Goal: Information Seeking & Learning: Learn about a topic

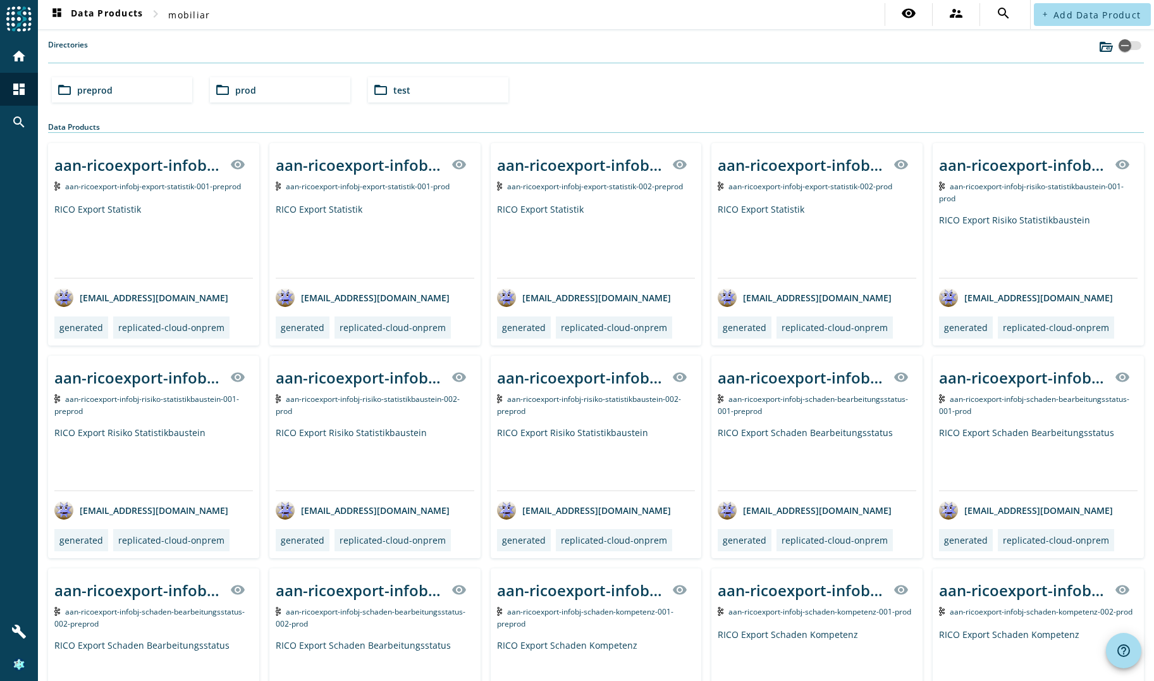
click at [137, 89] on div "folder_open preprod" at bounding box center [122, 89] width 140 height 25
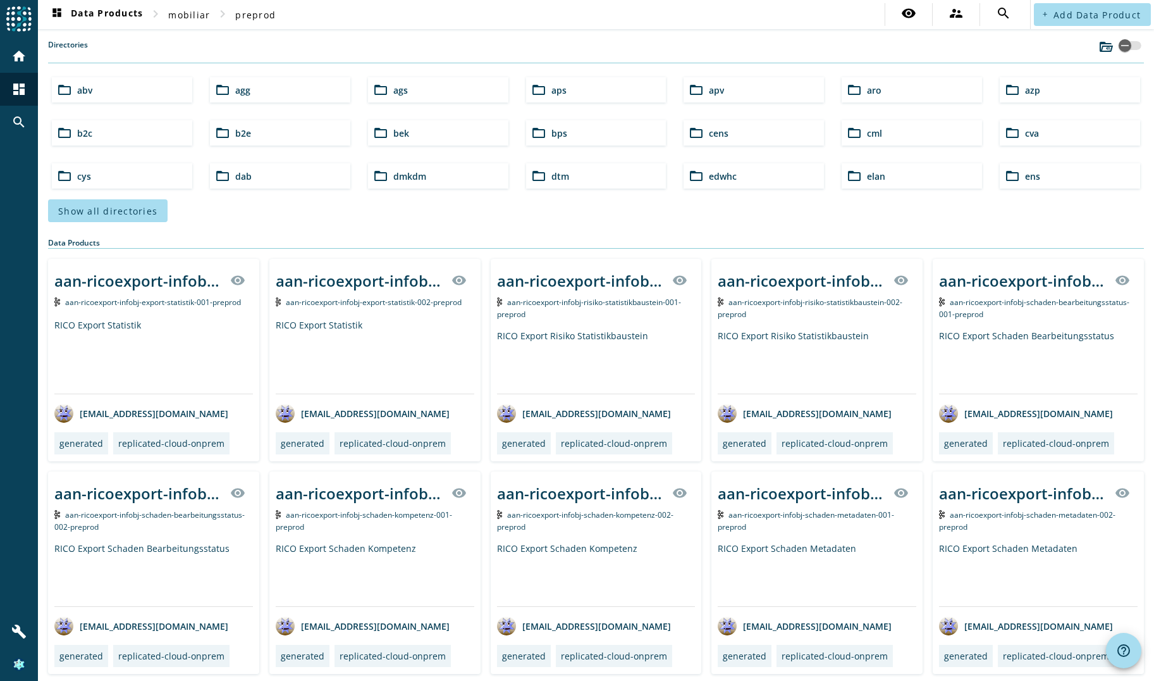
click at [867, 90] on span "aro" at bounding box center [874, 90] width 15 height 12
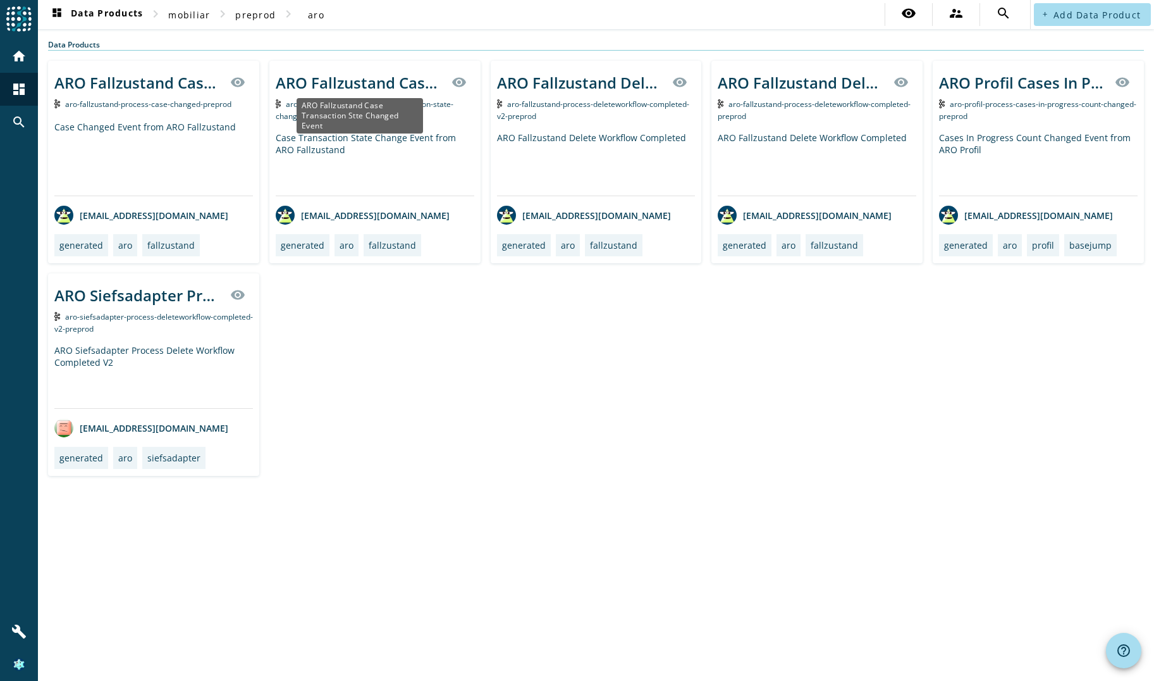
click at [338, 84] on div "ARO Fallzustand Case Transaction Stte Changed Event" at bounding box center [360, 82] width 168 height 21
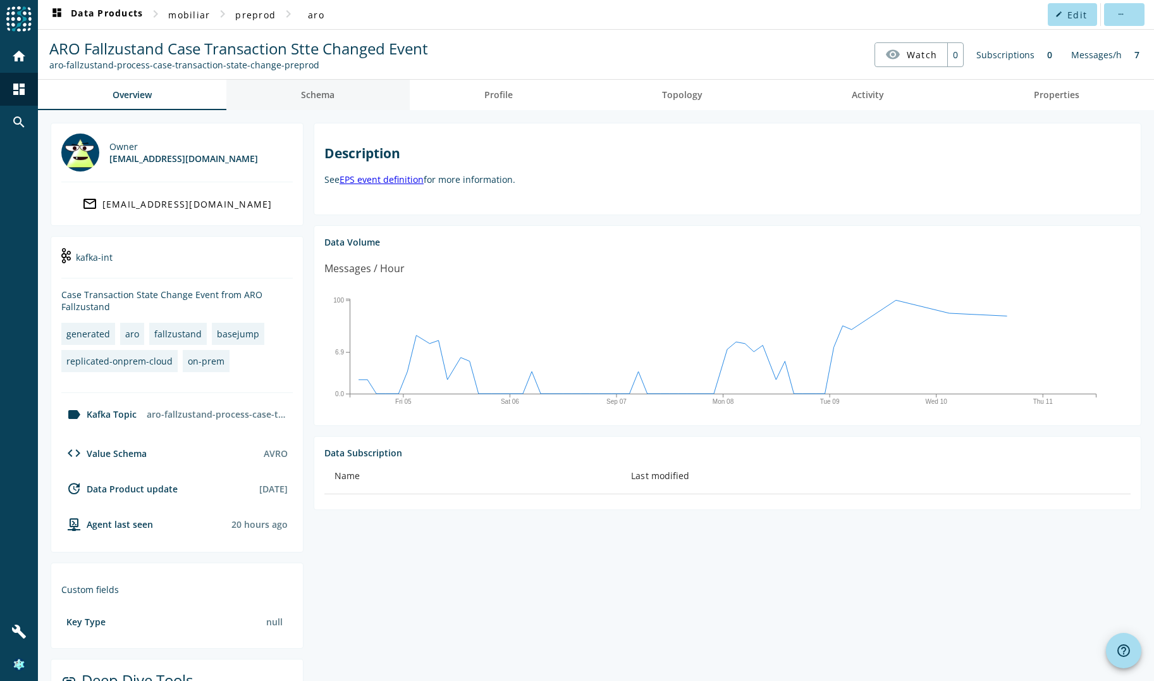
click at [306, 97] on span "Schema" at bounding box center [318, 94] width 34 height 9
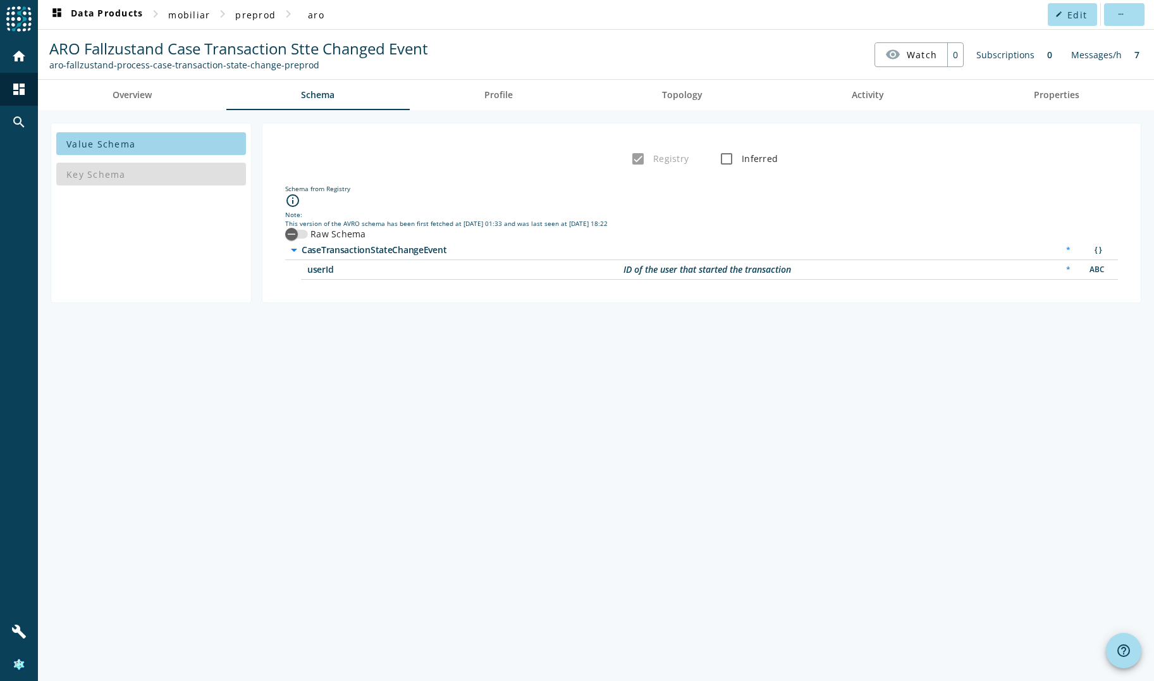
click at [126, 138] on span "Value Schema" at bounding box center [100, 144] width 69 height 12
click at [301, 230] on div "button" at bounding box center [291, 233] width 25 height 25
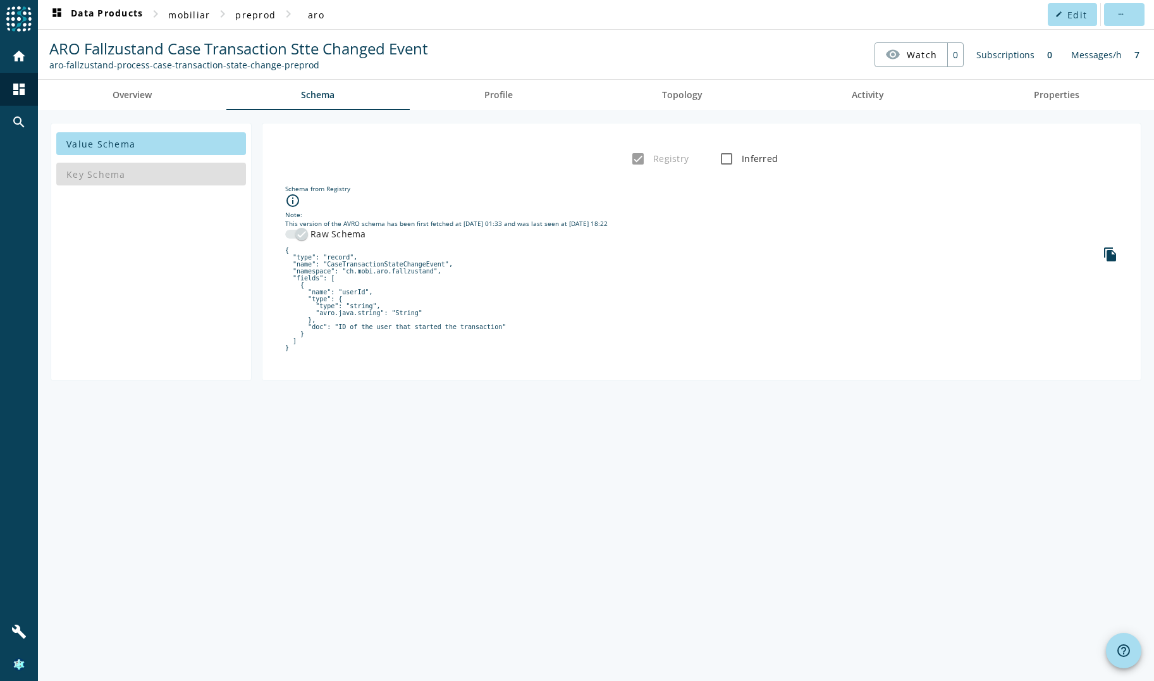
drag, startPoint x: 283, startPoint y: 246, endPoint x: 333, endPoint y: 356, distance: 121.1
click at [333, 356] on div "Schema from Registry info_outline Note: This version of the AVRO schema has bee…" at bounding box center [702, 270] width 858 height 199
click at [334, 351] on pre "{ "type": "record", "name": "CaseTransactionStateChangeEvent", "namespace": "ch…" at bounding box center [701, 299] width 833 height 104
click at [341, 316] on pre "{ "type": "record", "name": "CaseTransactionStateChangeEvent", "namespace": "ch…" at bounding box center [701, 299] width 833 height 104
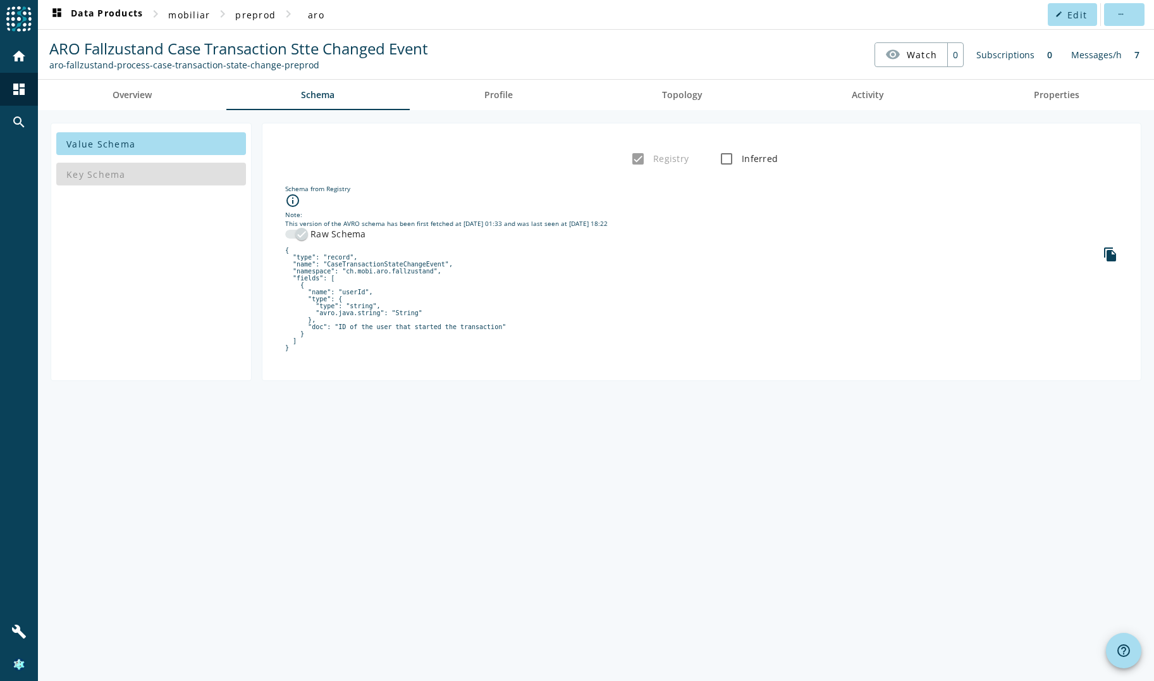
drag, startPoint x: 341, startPoint y: 316, endPoint x: 330, endPoint y: 347, distance: 32.4
click at [330, 351] on pre "{ "type": "record", "name": "CaseTransactionStateChangeEvent", "namespace": "ch…" at bounding box center [701, 299] width 833 height 104
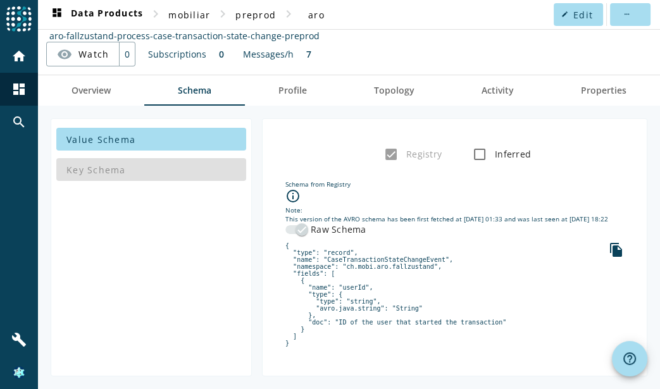
scroll to position [39, 0]
drag, startPoint x: 311, startPoint y: 309, endPoint x: 374, endPoint y: 309, distance: 63.2
click at [374, 309] on pre "{ "type": "record", "name": "CaseTransactionStateChangeEvent", "namespace": "ch…" at bounding box center [454, 294] width 338 height 104
drag, startPoint x: 374, startPoint y: 309, endPoint x: 393, endPoint y: 307, distance: 19.1
click at [393, 307] on pre "{ "type": "record", "name": "CaseTransactionStateChangeEvent", "namespace": "ch…" at bounding box center [454, 294] width 338 height 104
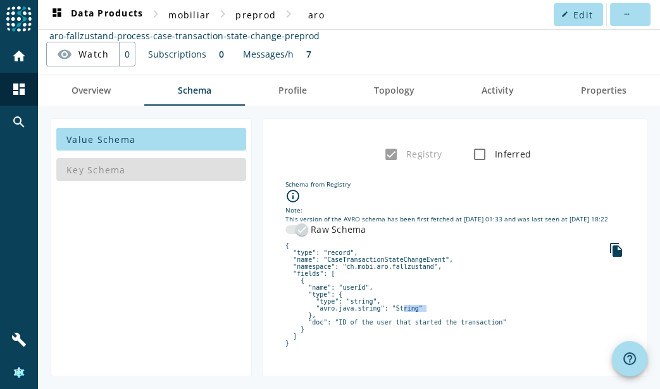
click at [393, 307] on pre "{ "type": "record", "name": "CaseTransactionStateChangeEvent", "namespace": "ch…" at bounding box center [454, 294] width 338 height 104
drag, startPoint x: 301, startPoint y: 323, endPoint x: 339, endPoint y: 264, distance: 70.0
click at [507, 314] on pre "{ "type": "record", "name": "CaseTransactionStateChangeEvent", "namespace": "ch…" at bounding box center [454, 294] width 338 height 104
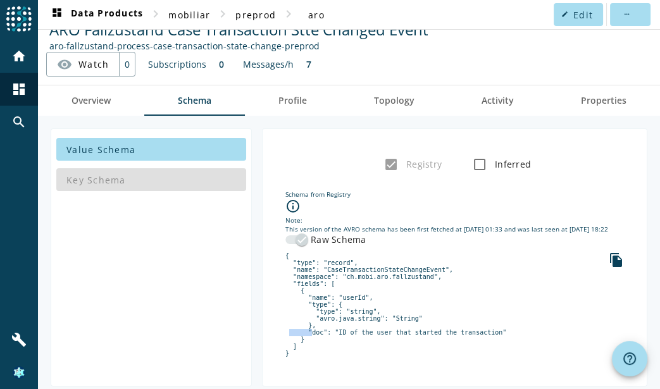
scroll to position [0, 0]
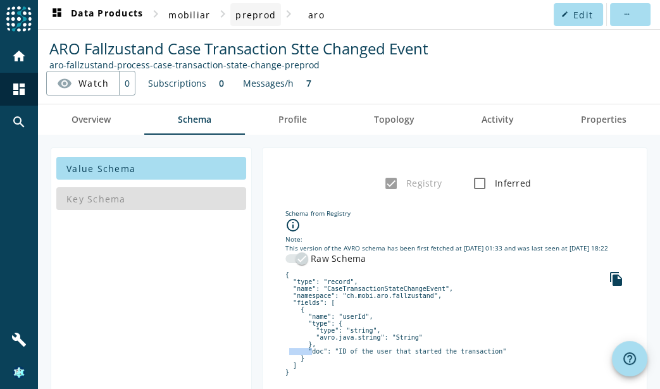
click at [269, 18] on span "preprod" at bounding box center [255, 15] width 40 height 12
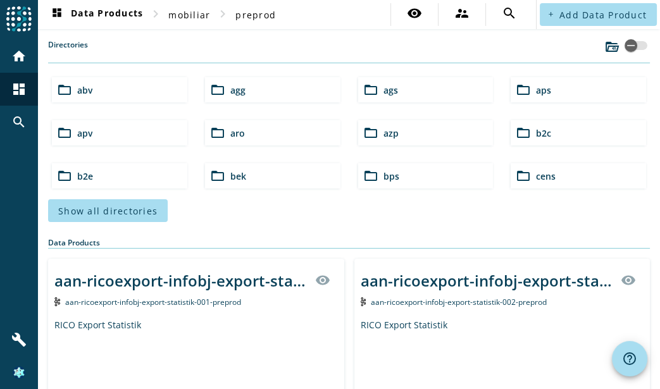
click at [425, 178] on div "folder_open bps" at bounding box center [425, 175] width 135 height 25
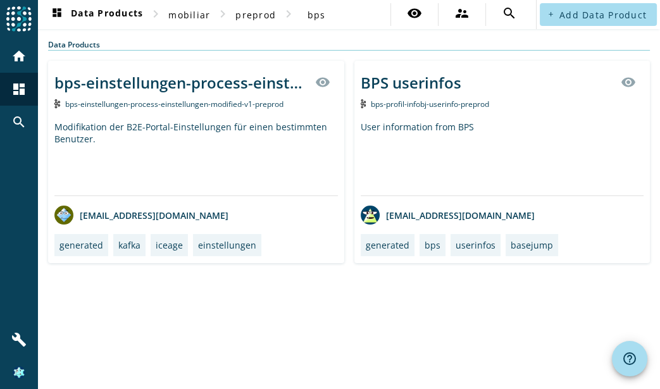
click at [418, 85] on div "BPS userinfos" at bounding box center [411, 82] width 101 height 21
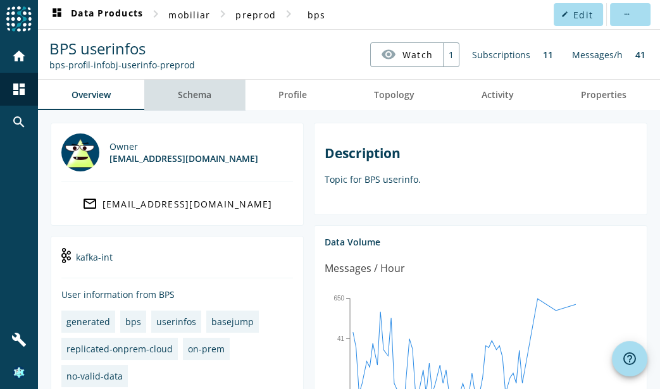
click at [205, 96] on span "Schema" at bounding box center [195, 94] width 34 height 9
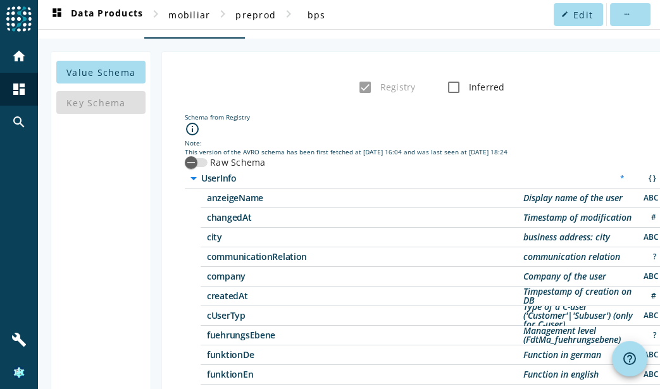
scroll to position [72, 0]
click at [199, 154] on div "button" at bounding box center [190, 161] width 25 height 25
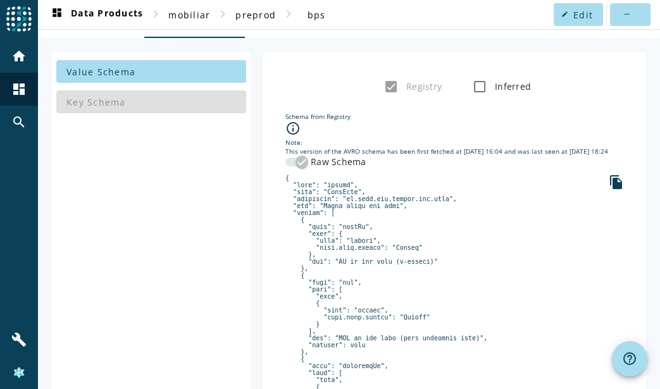
scroll to position [108, 0]
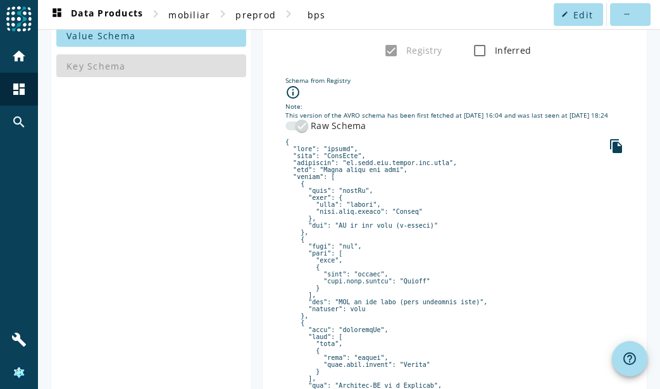
drag, startPoint x: 313, startPoint y: 198, endPoint x: 309, endPoint y: 205, distance: 7.9
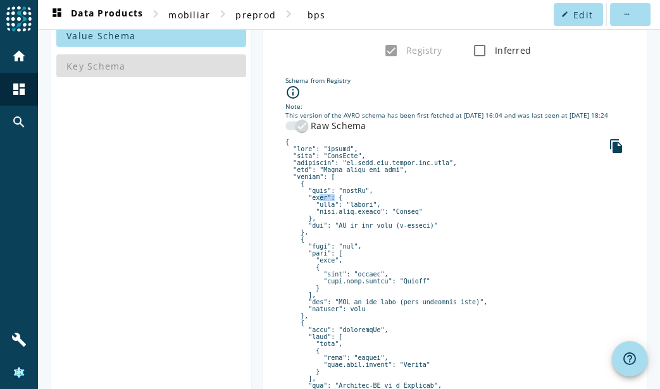
scroll to position [144, 0]
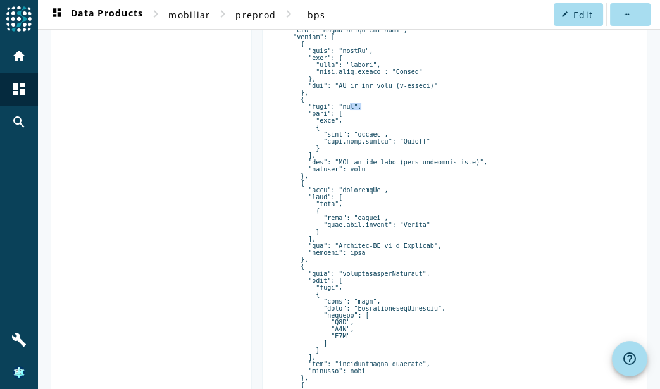
scroll to position [253, 0]
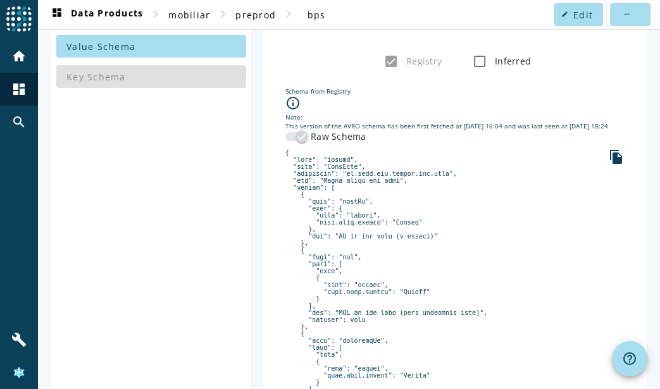
scroll to position [0, 0]
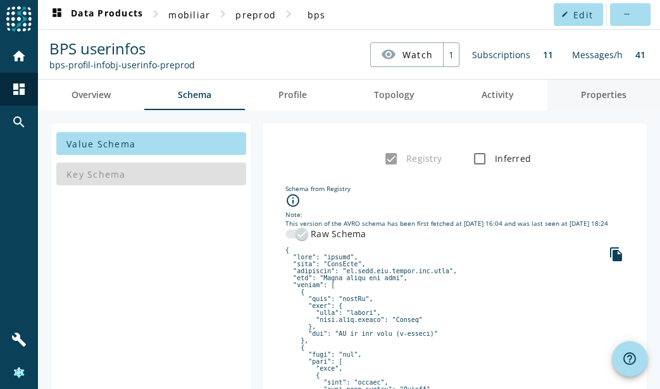
click at [581, 94] on span "Properties" at bounding box center [604, 94] width 46 height 9
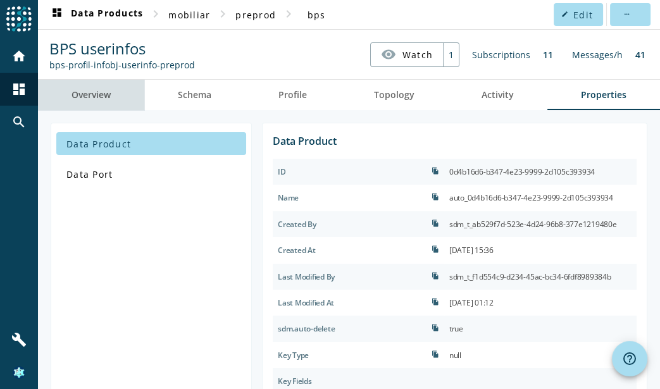
click at [97, 99] on span "Overview" at bounding box center [90, 94] width 39 height 9
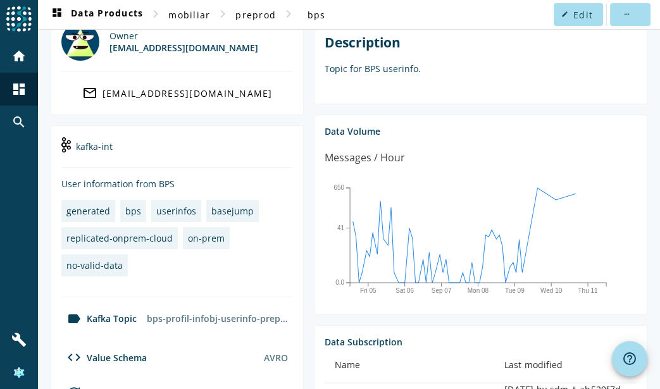
scroll to position [4, 0]
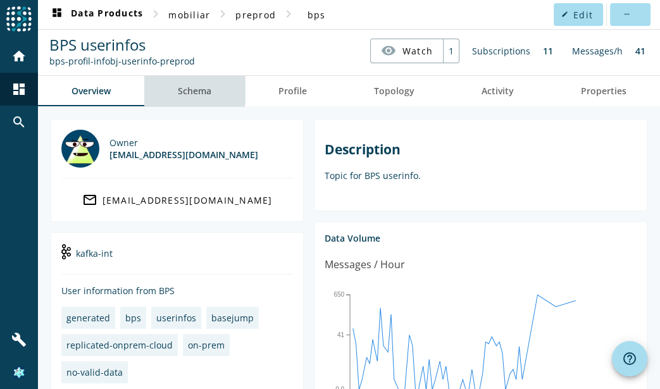
click at [182, 79] on span "Schema" at bounding box center [195, 91] width 34 height 30
